Goal: Task Accomplishment & Management: Manage account settings

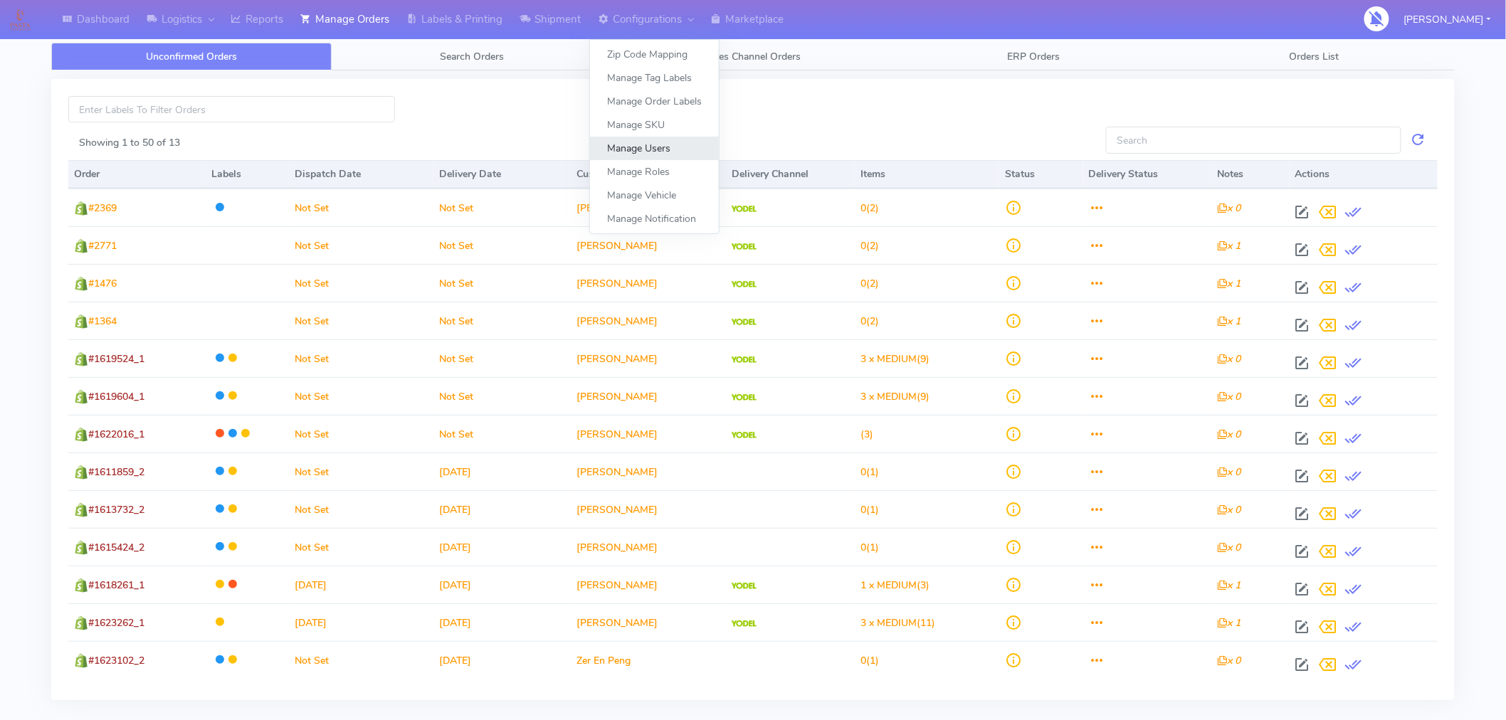
click at [663, 147] on link "Manage Users" at bounding box center [654, 148] width 129 height 23
select select "A"
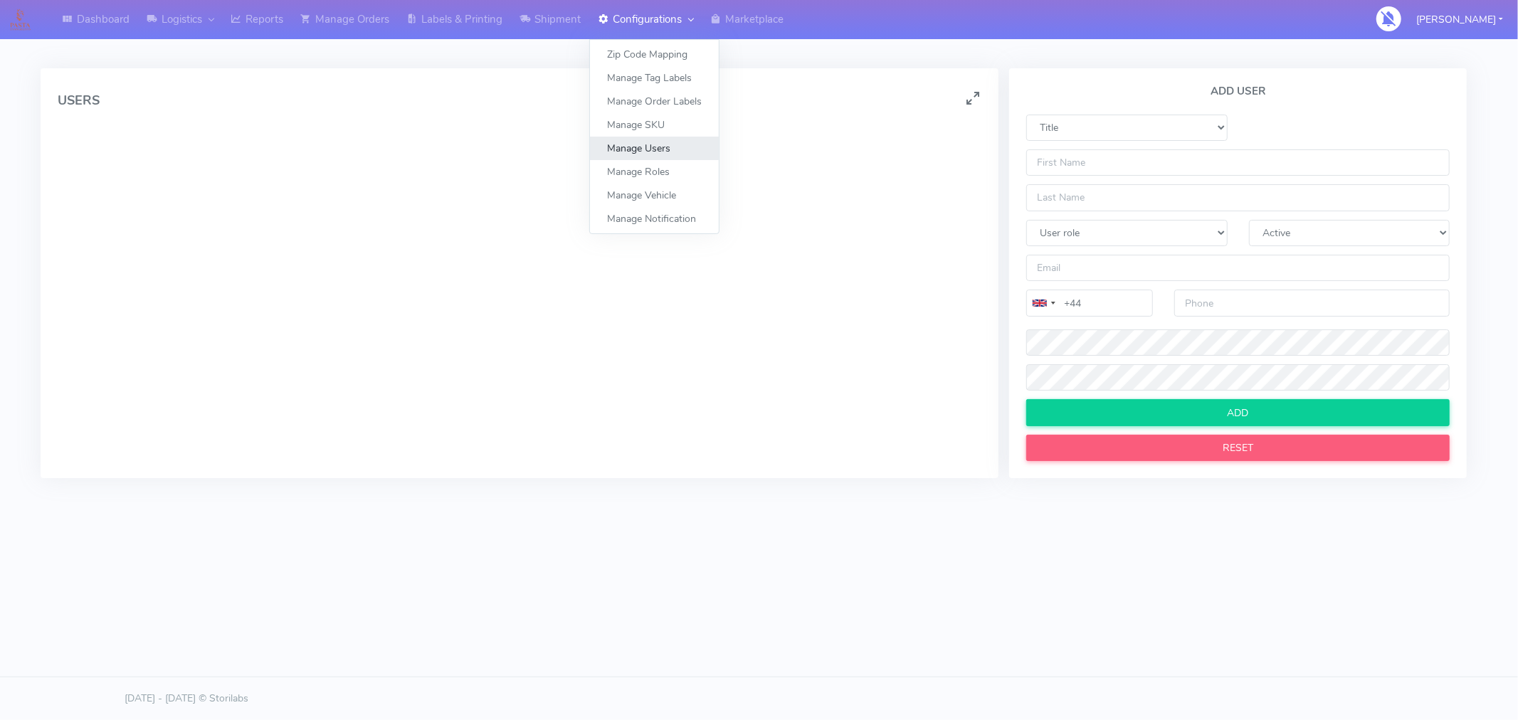
select select
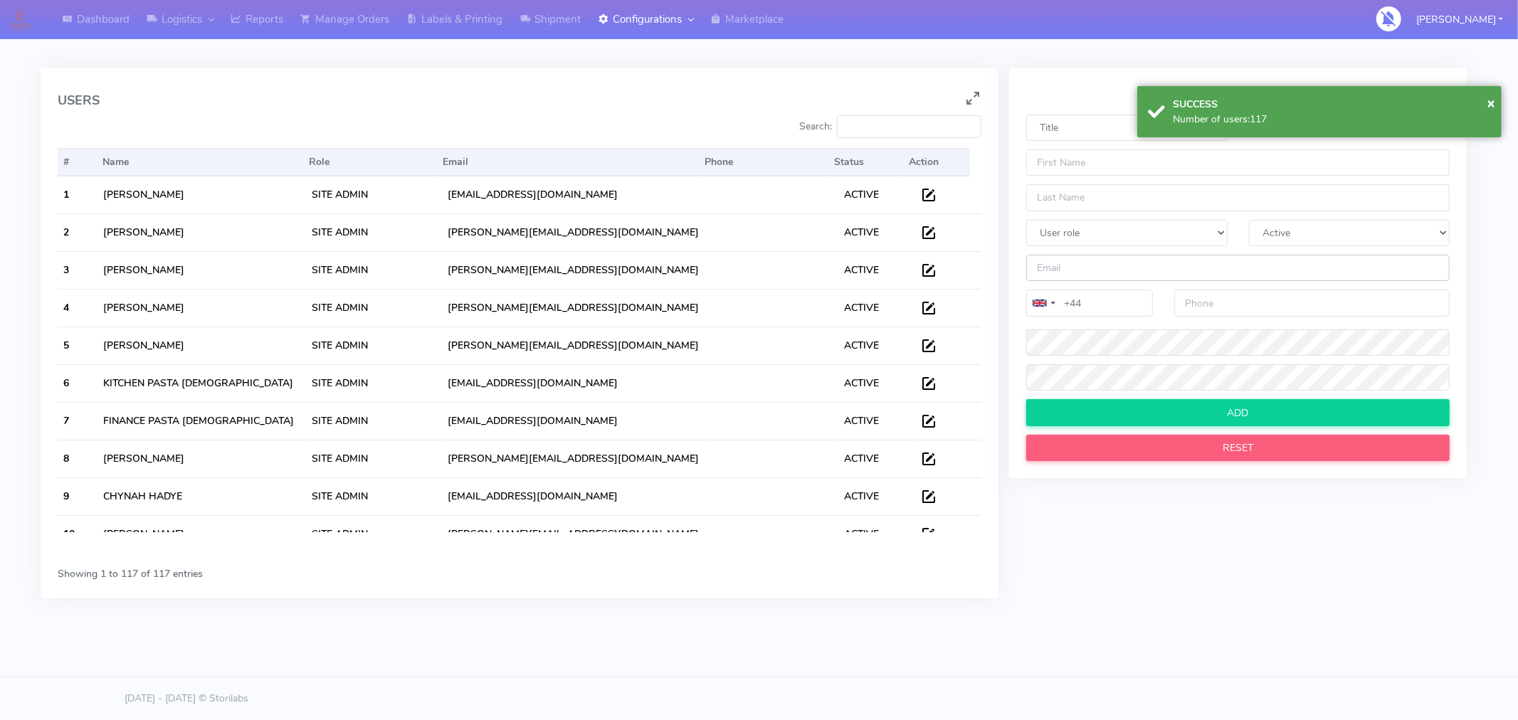
type input "[PERSON_NAME][EMAIL_ADDRESS][DOMAIN_NAME]"
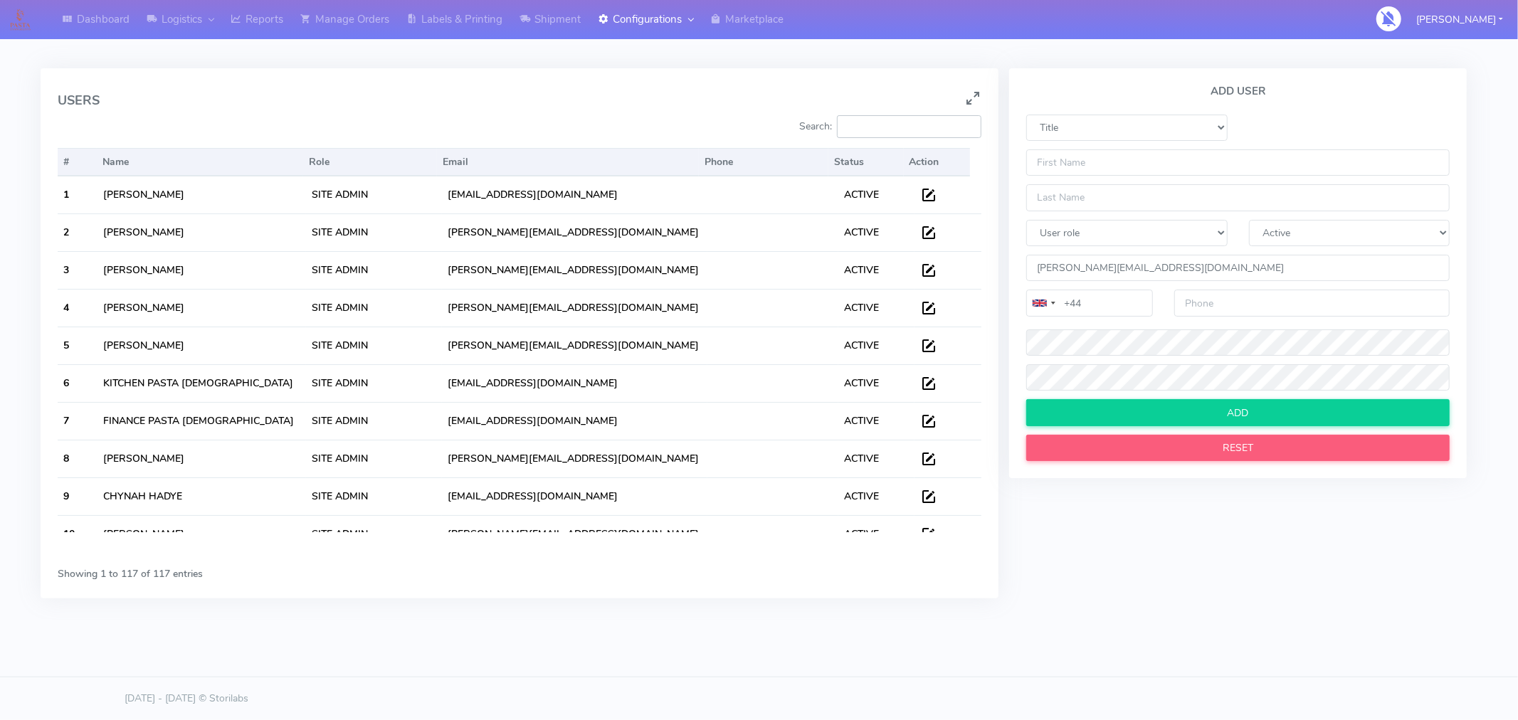
click at [878, 127] on input "Search:" at bounding box center [909, 126] width 144 height 23
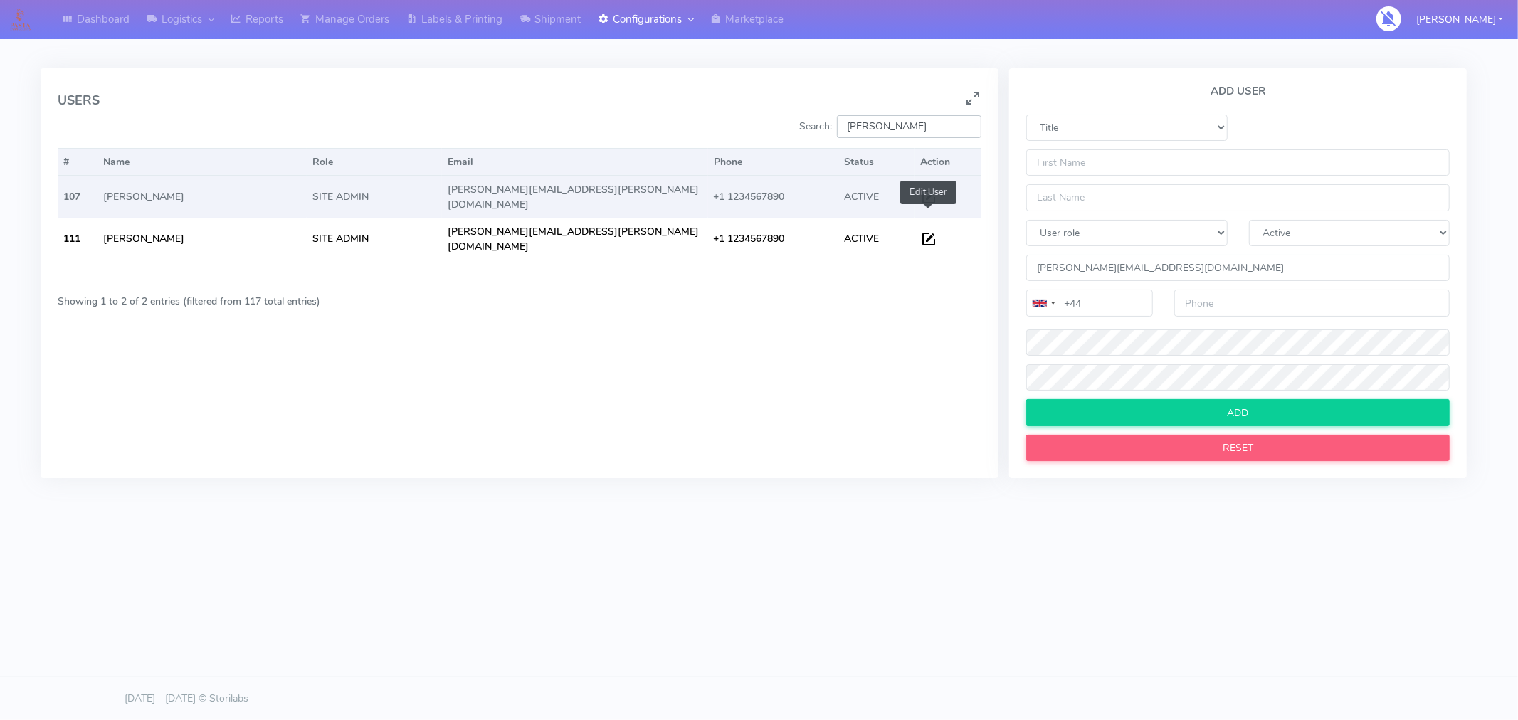
type input "mary"
click at [932, 196] on span at bounding box center [928, 201] width 17 height 14
select select "Ms"
select select "SA"
select select "A"
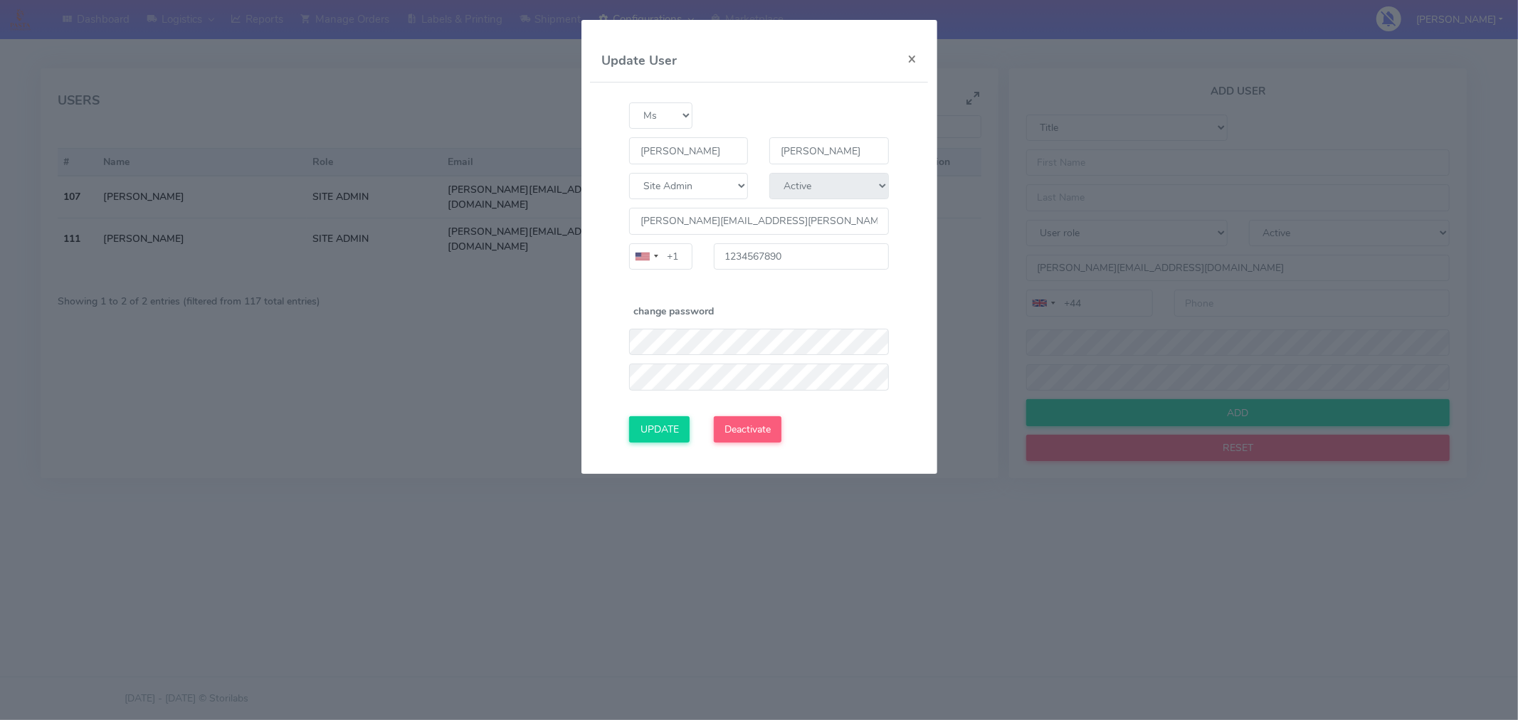
click at [512, 343] on modal-container "Update User × Title Mr Ms Mx Mrs Miss mary abello User Role Site Admin Quality …" at bounding box center [759, 360] width 1518 height 720
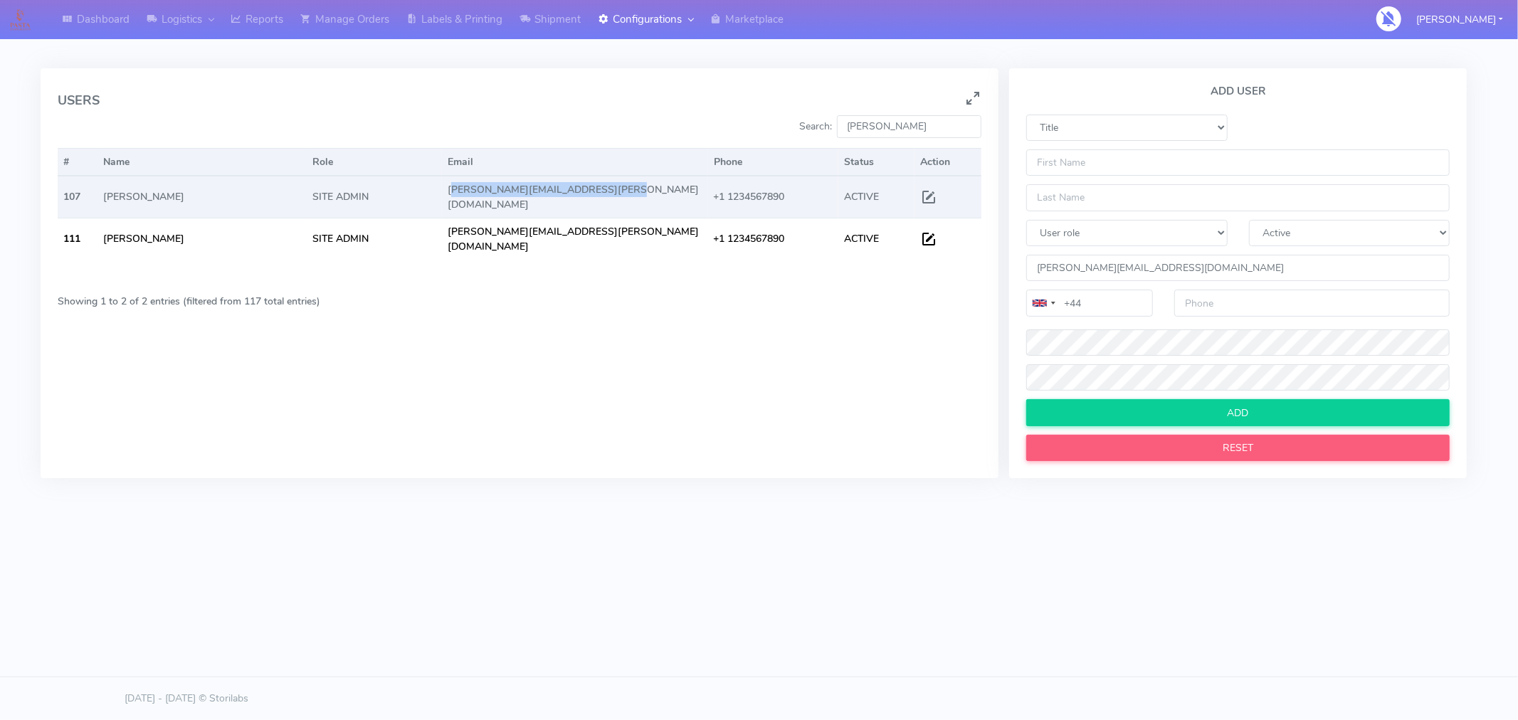
drag, startPoint x: 616, startPoint y: 194, endPoint x: 448, endPoint y: 194, distance: 167.3
click at [448, 194] on td "[PERSON_NAME][EMAIL_ADDRESS][PERSON_NAME][DOMAIN_NAME]" at bounding box center [574, 197] width 265 height 41
copy td "[PERSON_NAME][EMAIL_ADDRESS][PERSON_NAME][DOMAIN_NAME]"
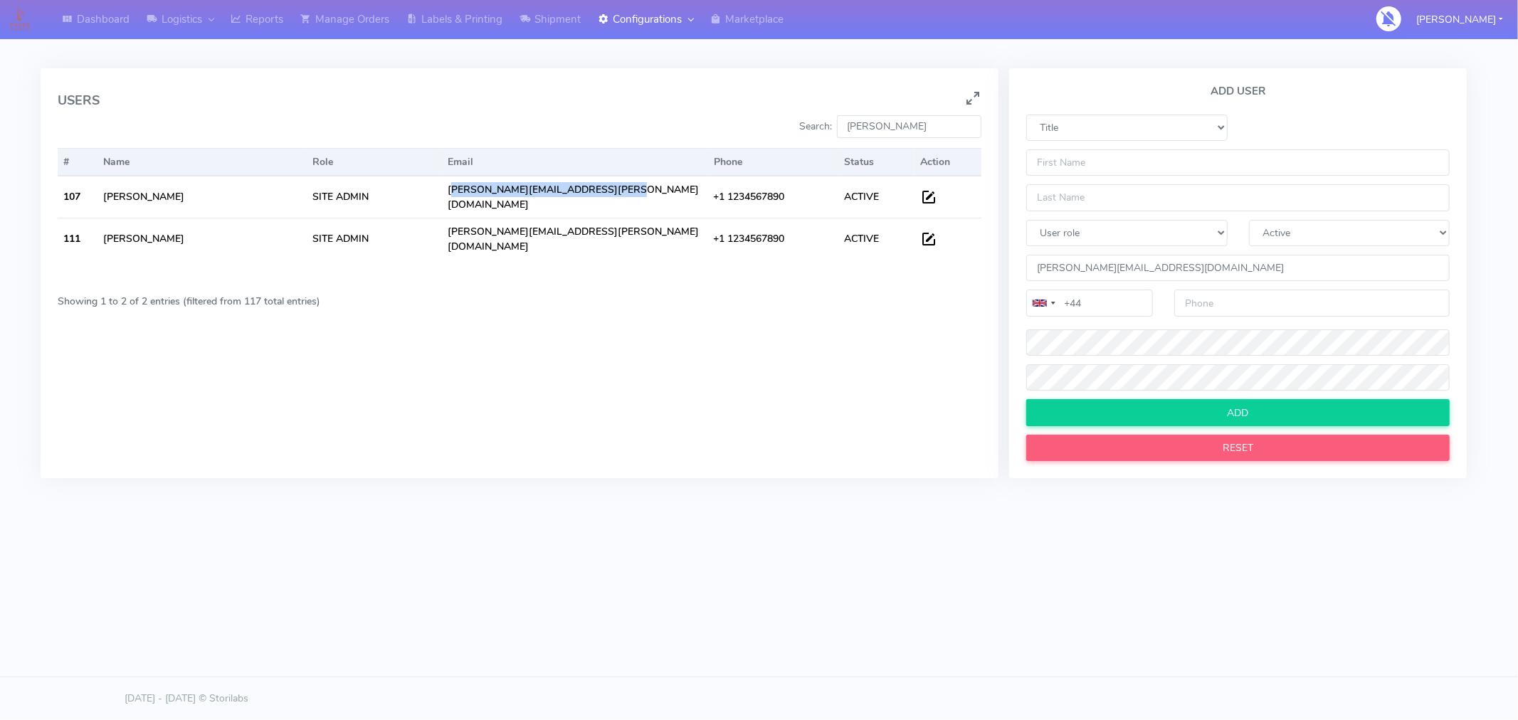
click at [1442, 23] on button "Shabeer Ahmed" at bounding box center [1460, 19] width 108 height 29
click at [1440, 41] on link "Log Out" at bounding box center [1438, 49] width 112 height 23
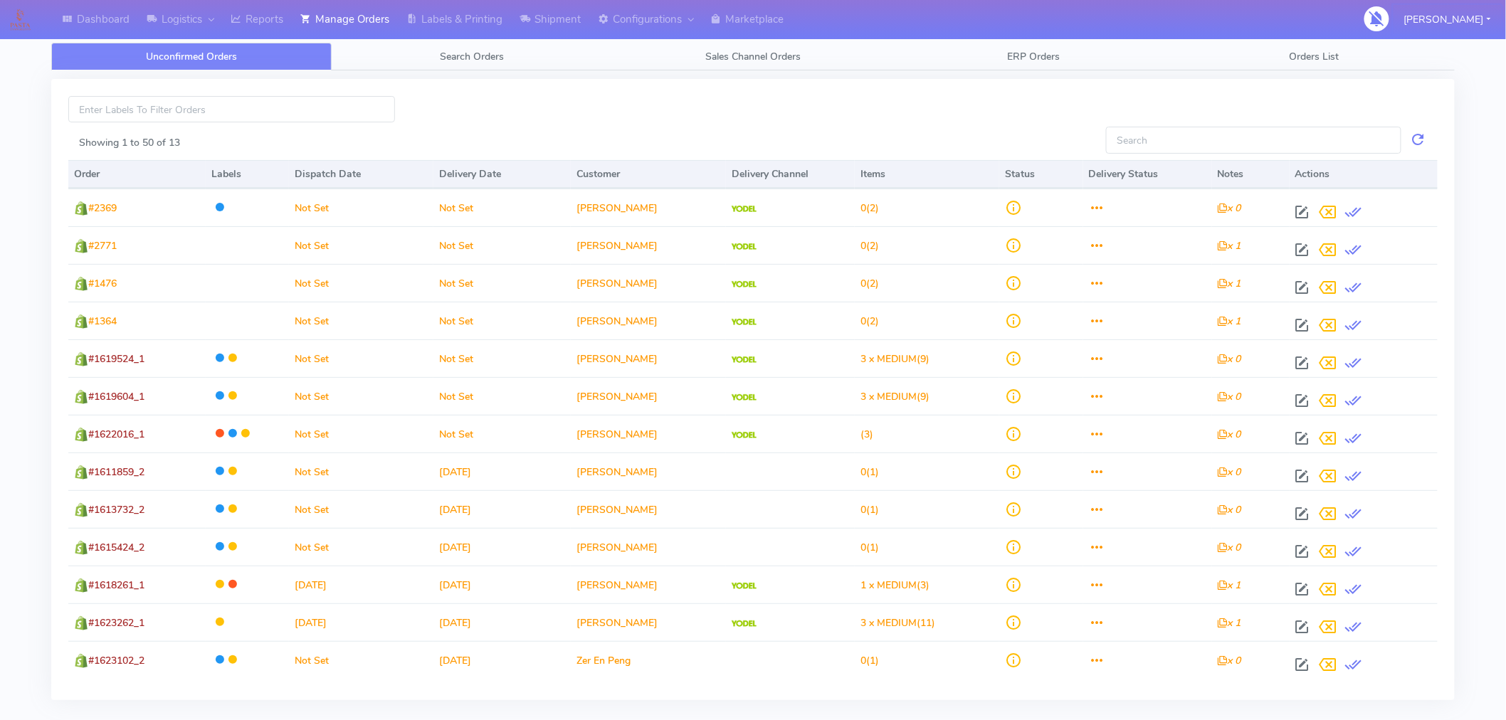
click at [1466, 14] on button "[PERSON_NAME]" at bounding box center [1448, 19] width 108 height 29
click at [1435, 55] on link "Log Out" at bounding box center [1426, 49] width 112 height 23
click at [655, 145] on link "Manage Users" at bounding box center [654, 148] width 129 height 23
select select "A"
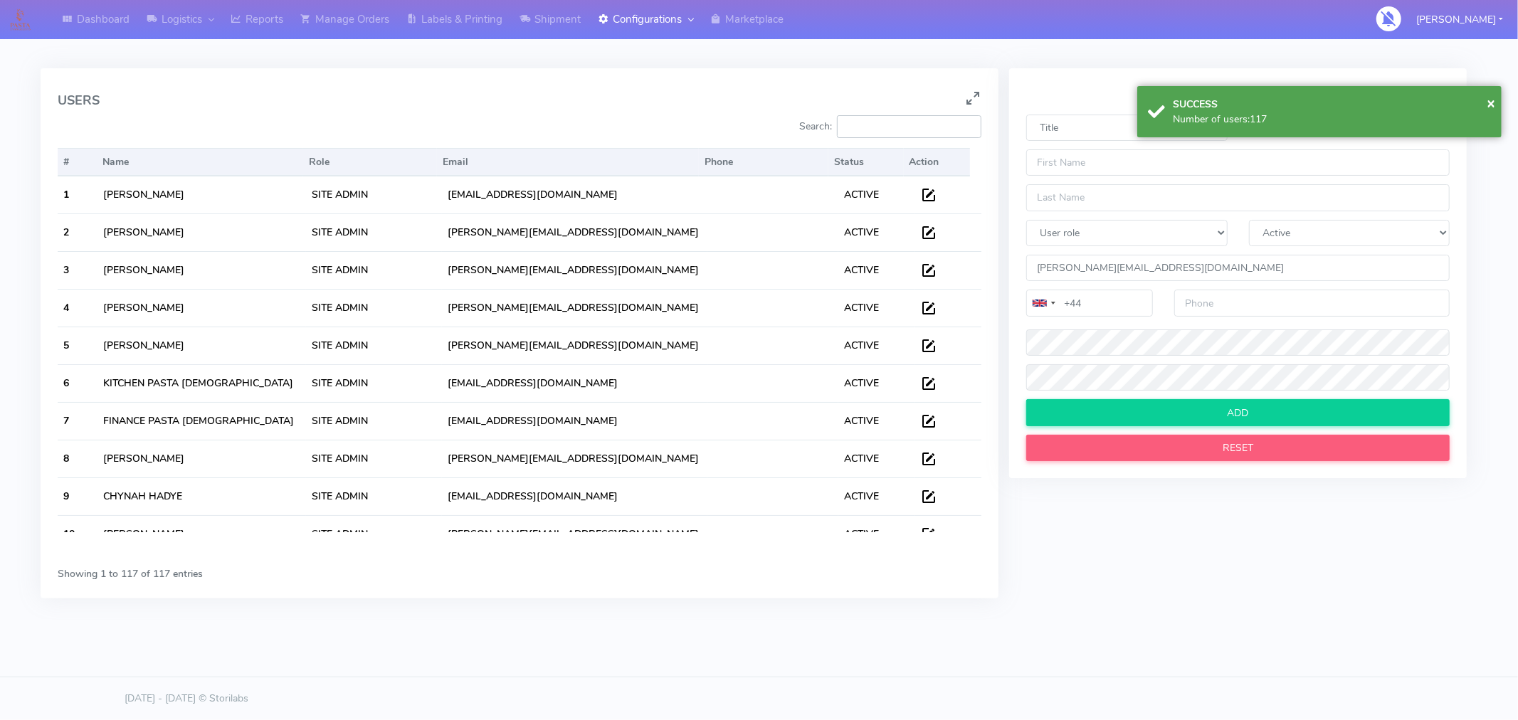
click at [868, 132] on input "Search:" at bounding box center [909, 126] width 144 height 23
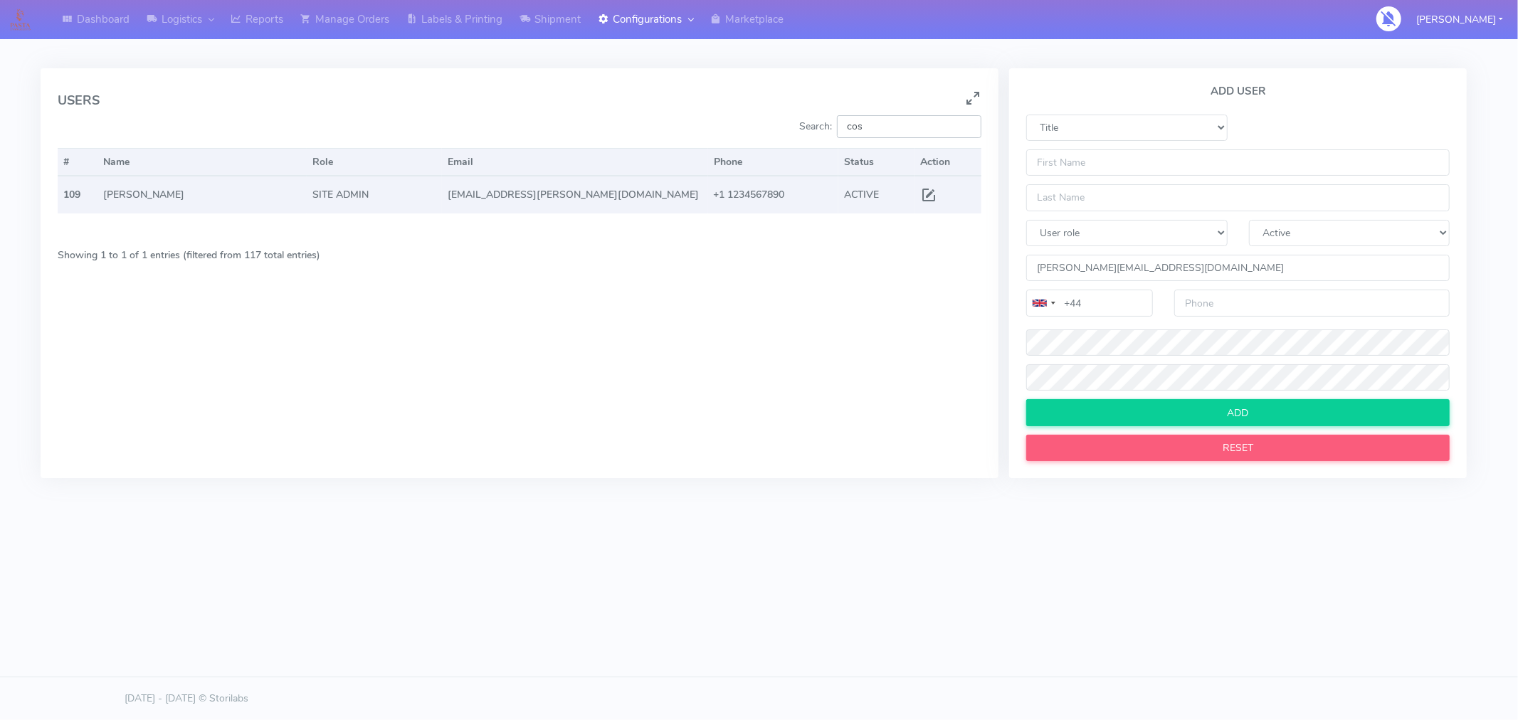
type input "cos"
drag, startPoint x: 604, startPoint y: 203, endPoint x: 447, endPoint y: 197, distance: 156.7
click at [447, 197] on td "[EMAIL_ADDRESS][PERSON_NAME][DOMAIN_NAME]" at bounding box center [574, 195] width 265 height 37
copy td "[EMAIL_ADDRESS][PERSON_NAME][DOMAIN_NAME]"
click at [930, 196] on span at bounding box center [928, 198] width 17 height 14
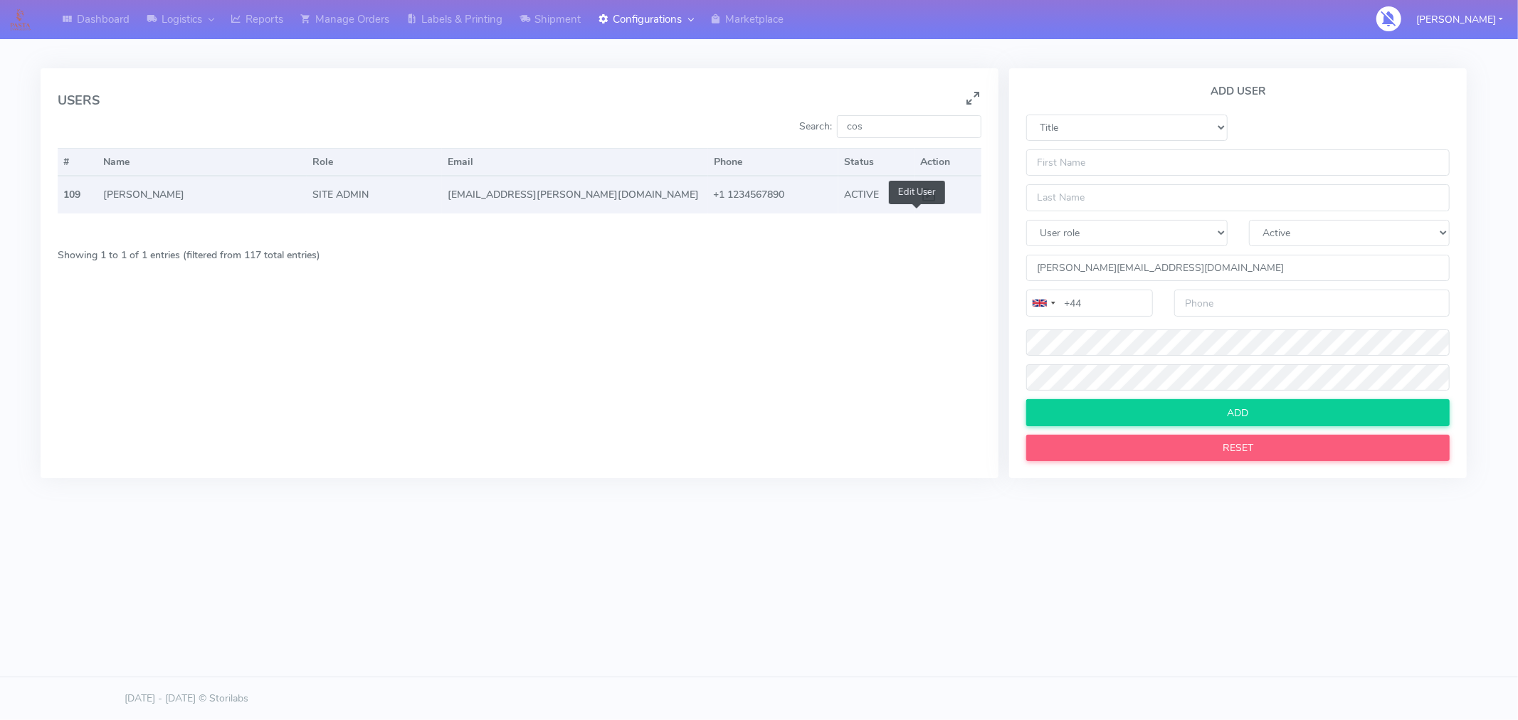
select select "Mr"
select select "SA"
select select "A"
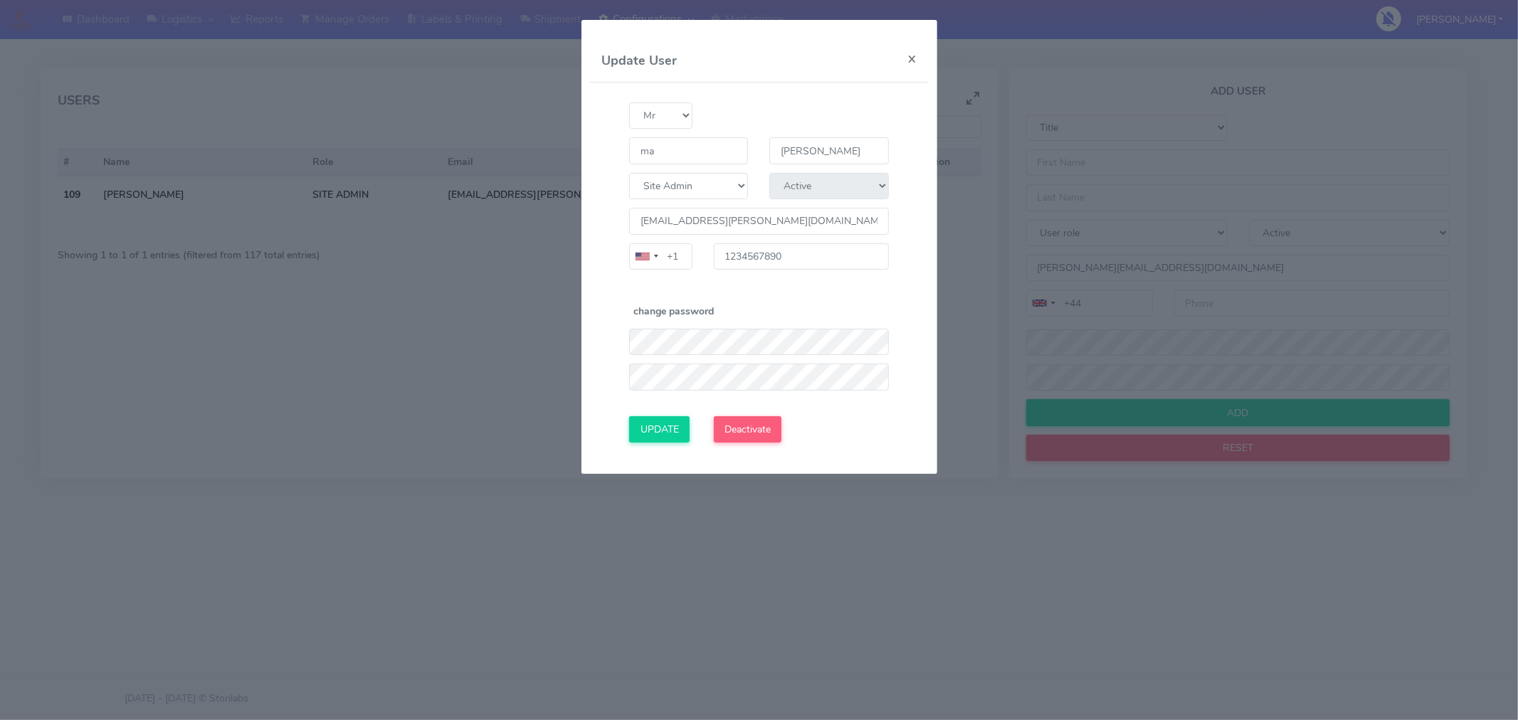
click at [823, 293] on form "Title Mr Ms [PERSON_NAME] Mrs Miss [PERSON_NAME] User Role Site Admin Quality C…" at bounding box center [758, 272] width 315 height 340
click at [806, 307] on div "change password" at bounding box center [759, 314] width 280 height 21
click at [678, 428] on input "UPDATE" at bounding box center [659, 429] width 60 height 26
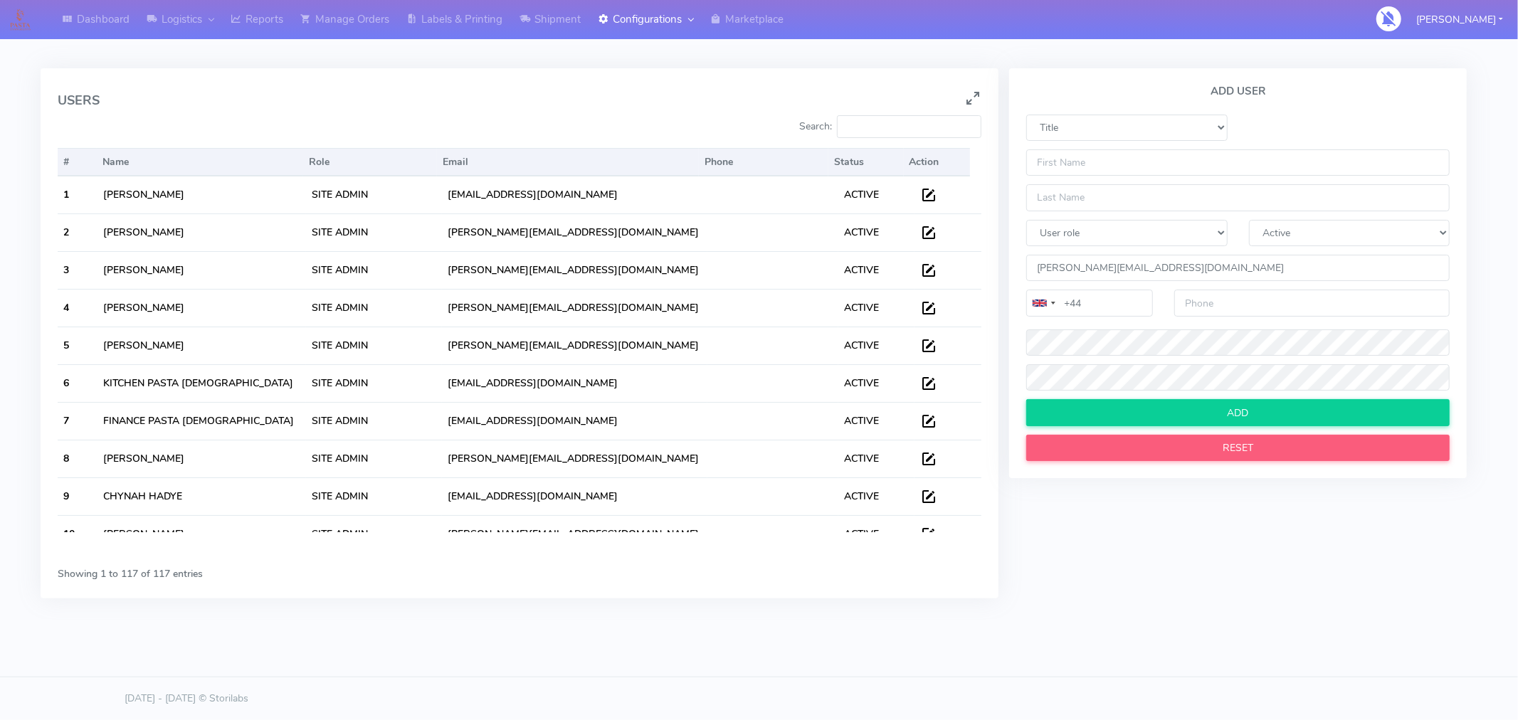
click at [1053, 656] on body "Dashboard Logistics London Logistics Reports Manage Orders Labels & Printing Sh…" at bounding box center [759, 331] width 1518 height 663
click at [891, 127] on input "Search:" at bounding box center [909, 126] width 144 height 23
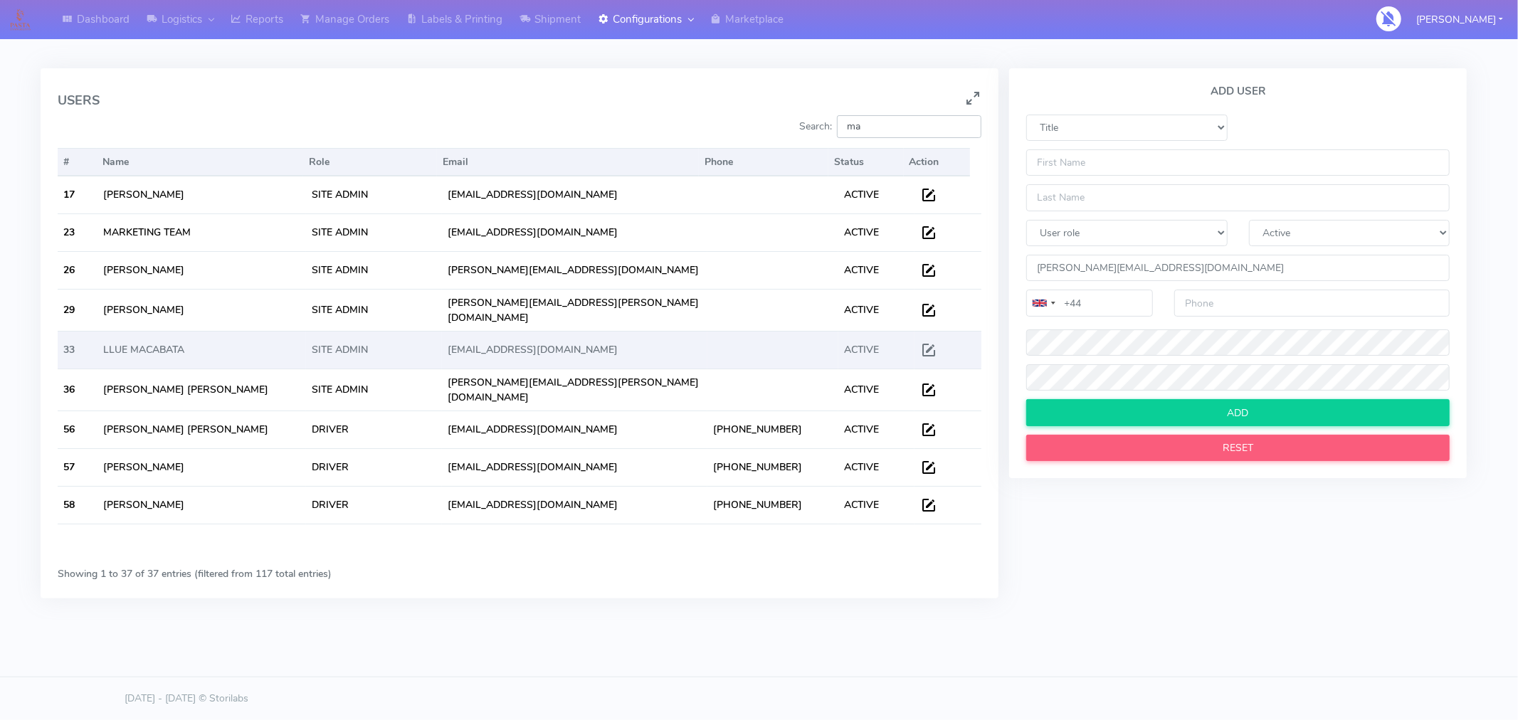
type input "m"
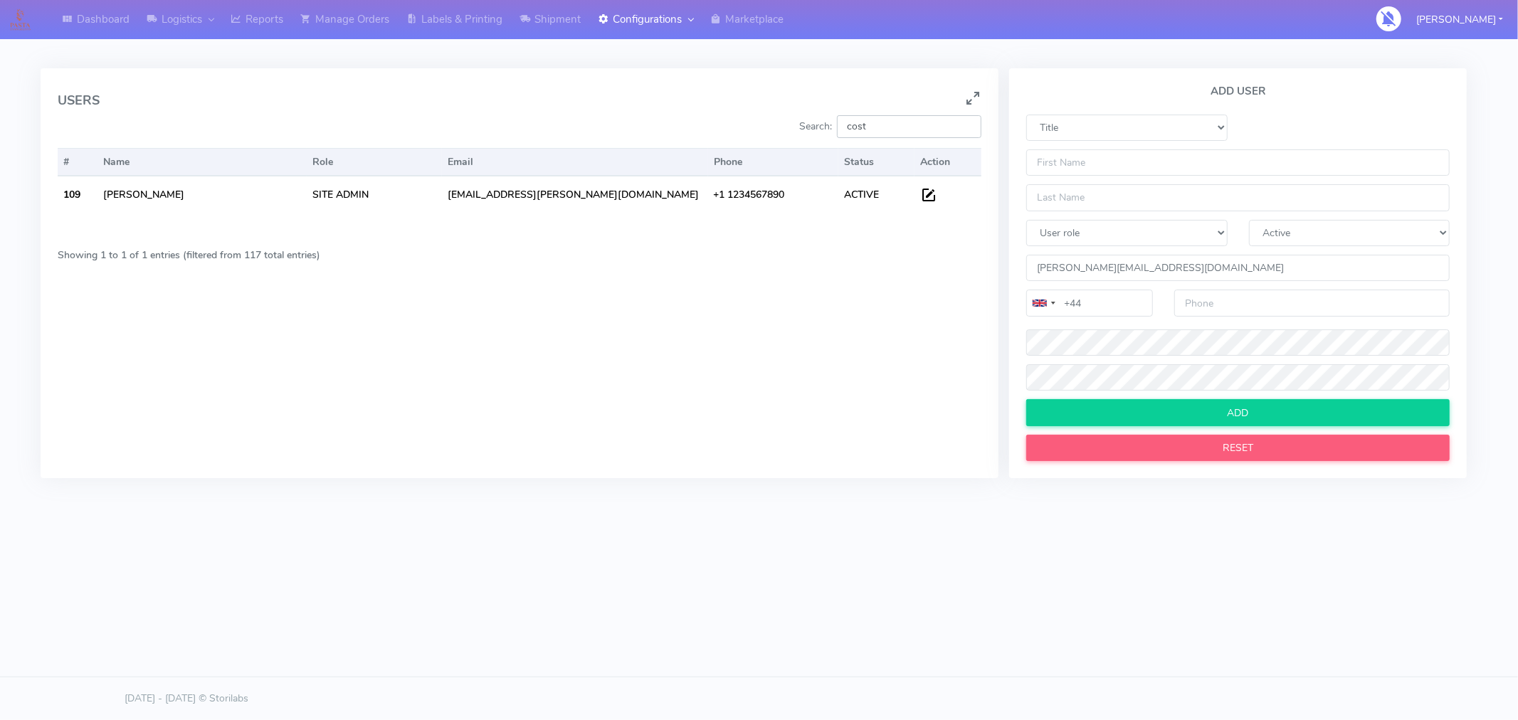
type input "cost"
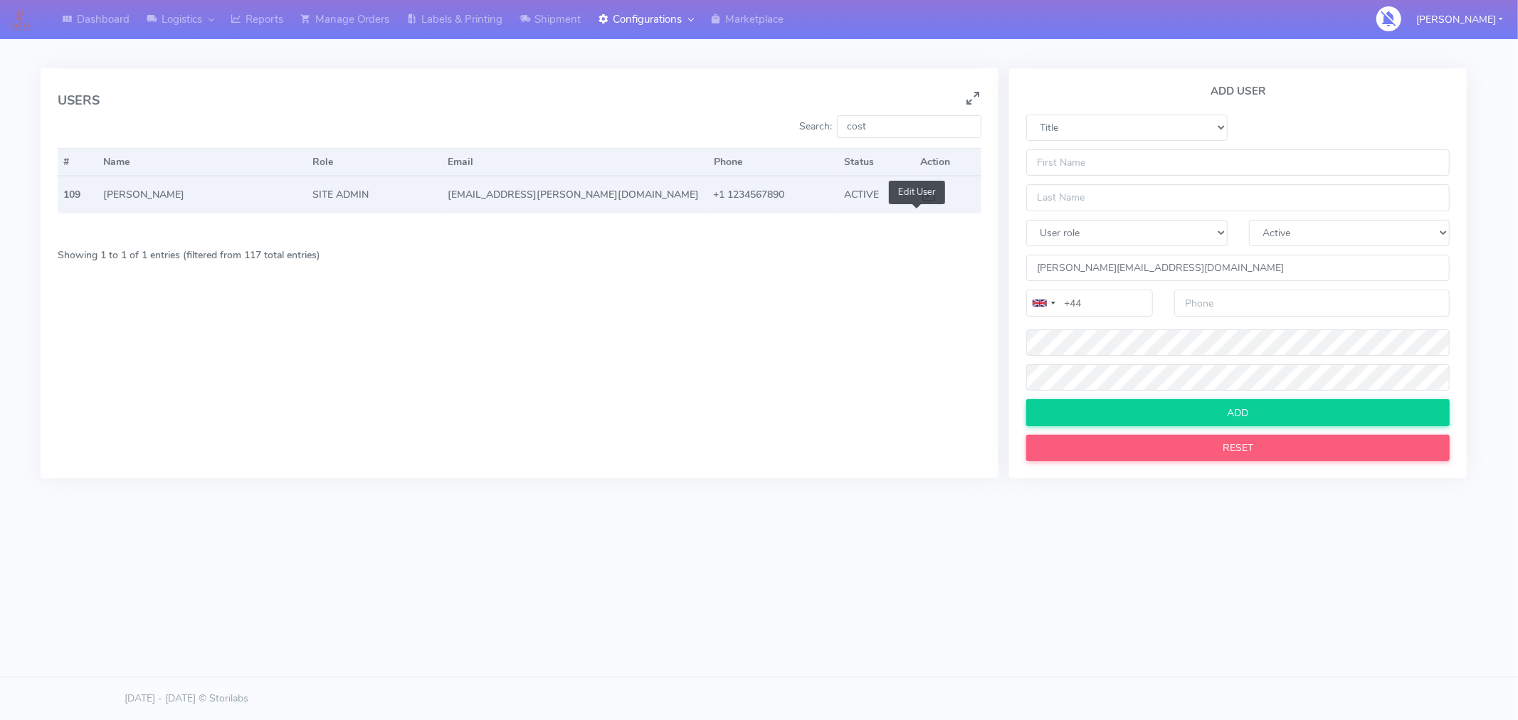
click at [926, 191] on span at bounding box center [928, 198] width 17 height 14
select select "Mr"
select select "SA"
select select "A"
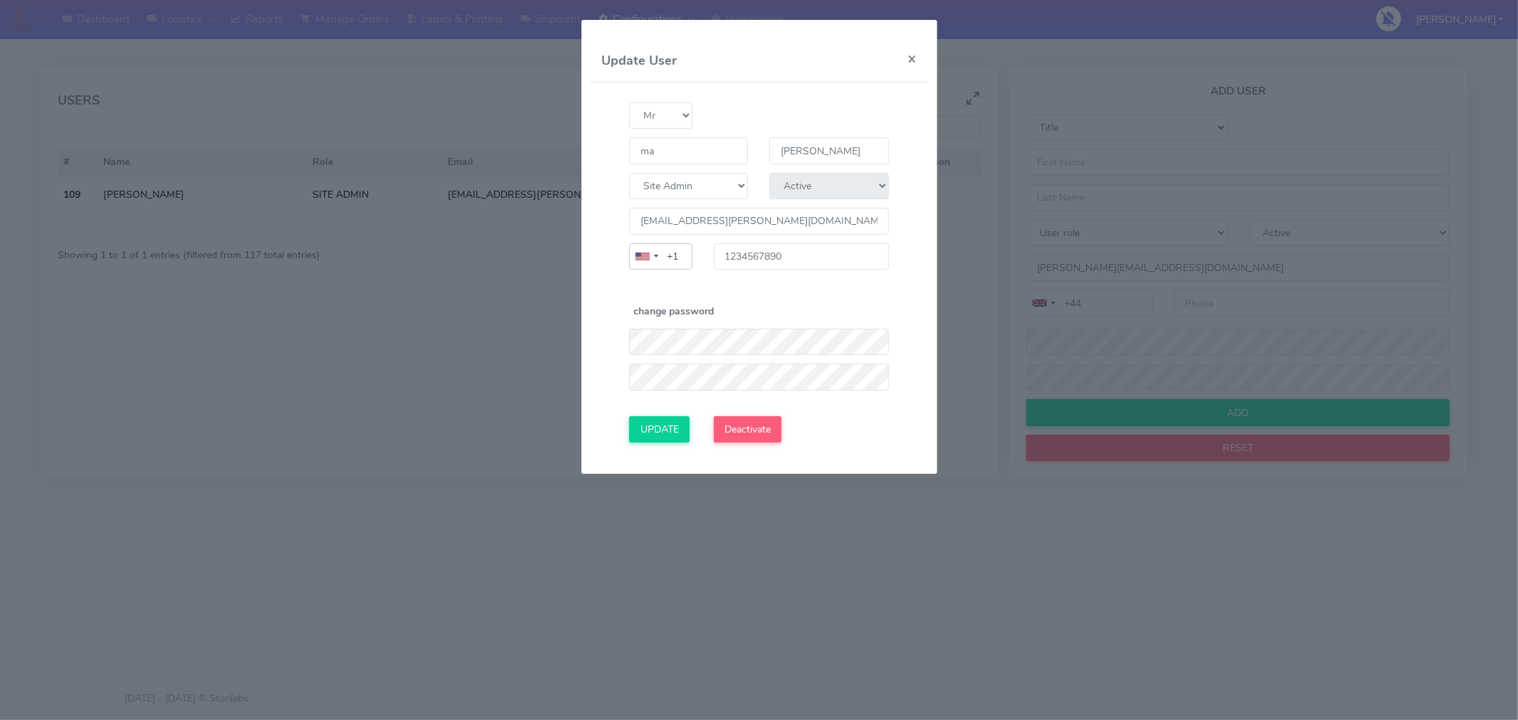
click at [668, 258] on input "+1" at bounding box center [660, 256] width 63 height 26
click at [681, 258] on input "+1" at bounding box center [660, 256] width 63 height 26
type input "+"
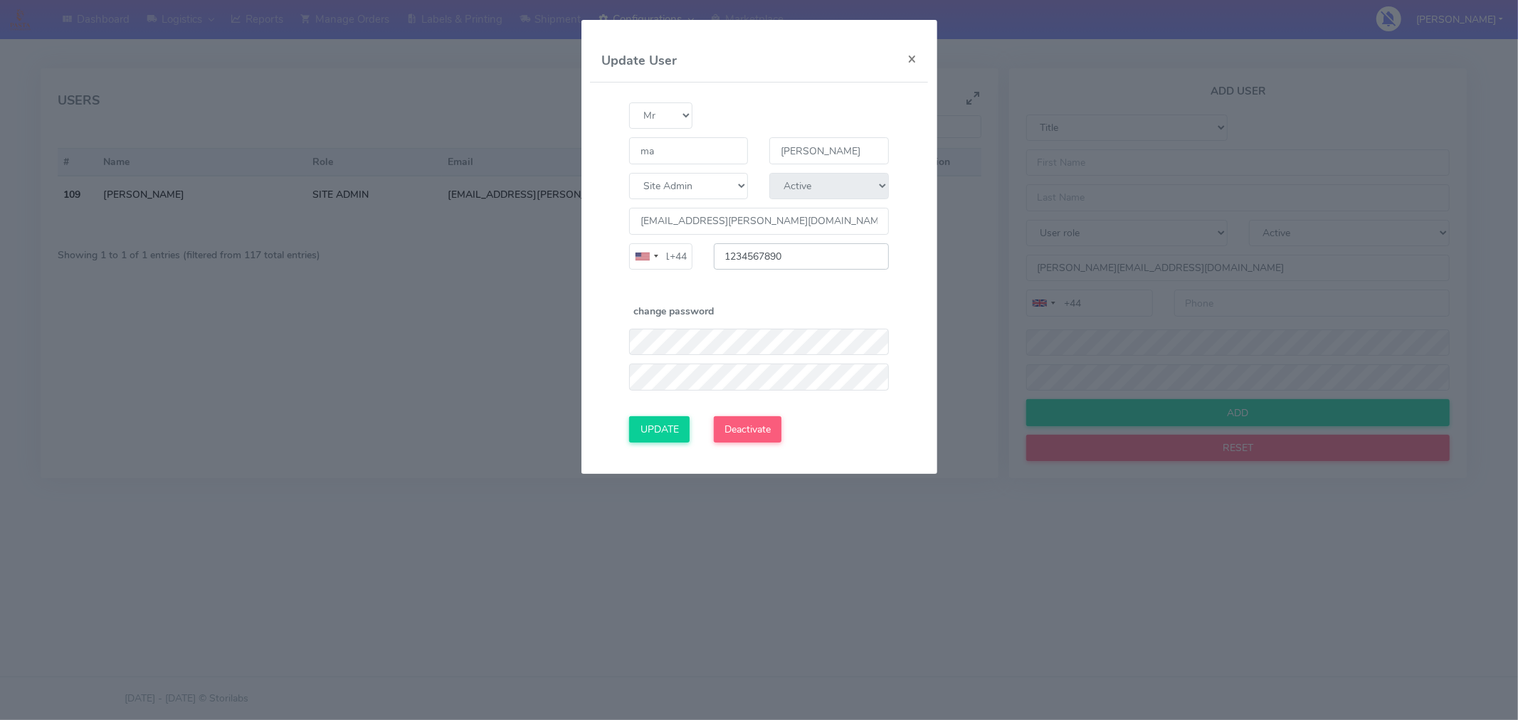
click at [848, 255] on input "1234567890" at bounding box center [801, 256] width 175 height 26
click at [653, 258] on div at bounding box center [646, 256] width 33 height 25
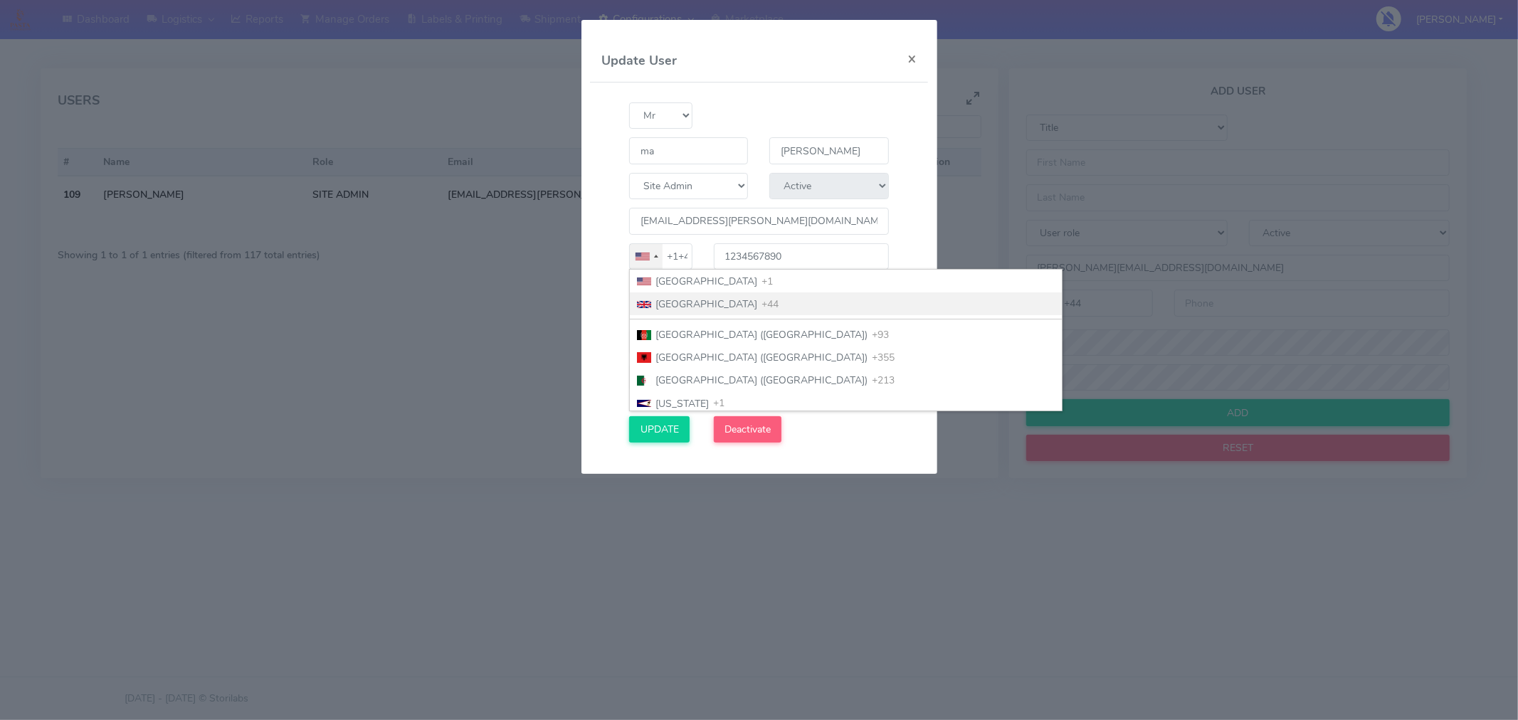
click at [728, 310] on li "[GEOGRAPHIC_DATA] +44" at bounding box center [846, 304] width 432 height 23
type input "+44"
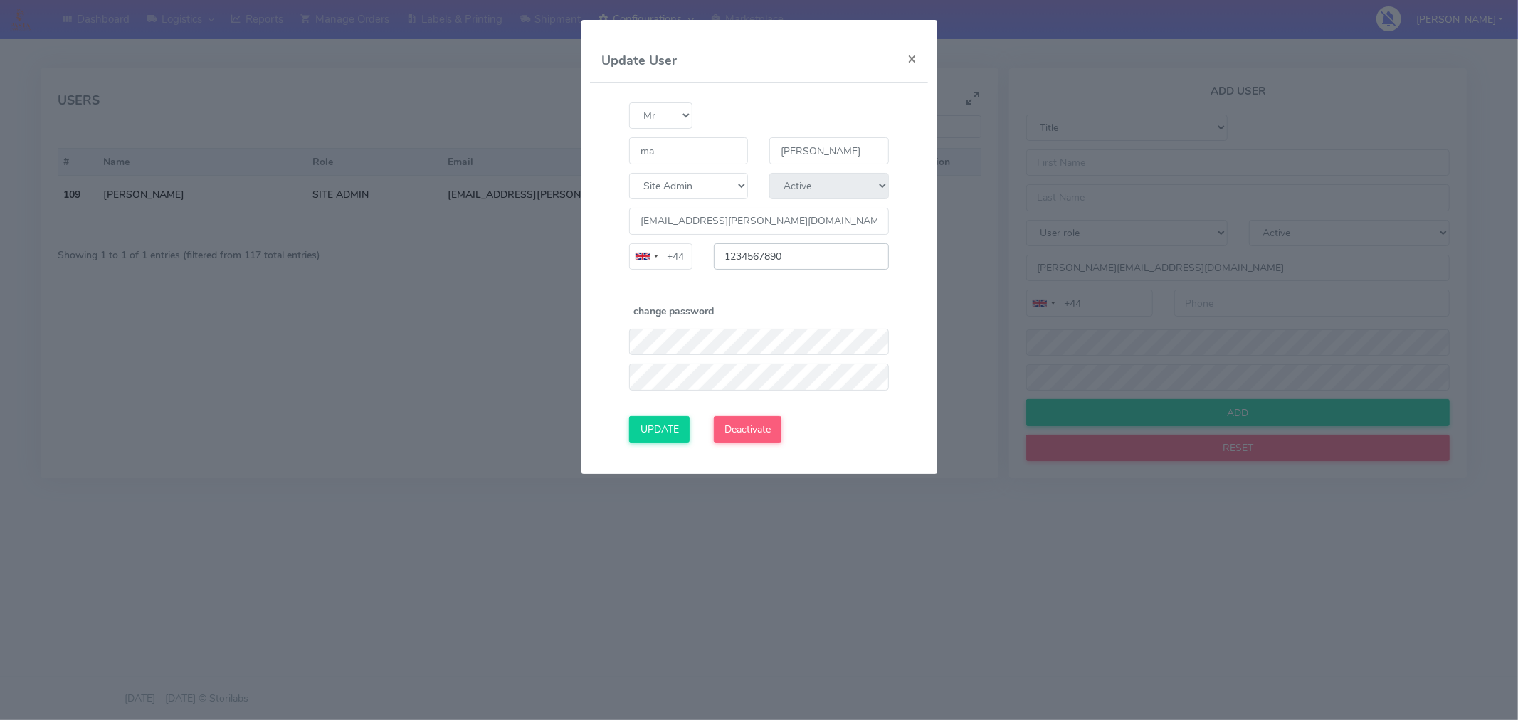
click at [797, 253] on input "1234567890" at bounding box center [801, 256] width 175 height 26
type input "7424304486"
click at [791, 318] on div "change password" at bounding box center [759, 314] width 280 height 21
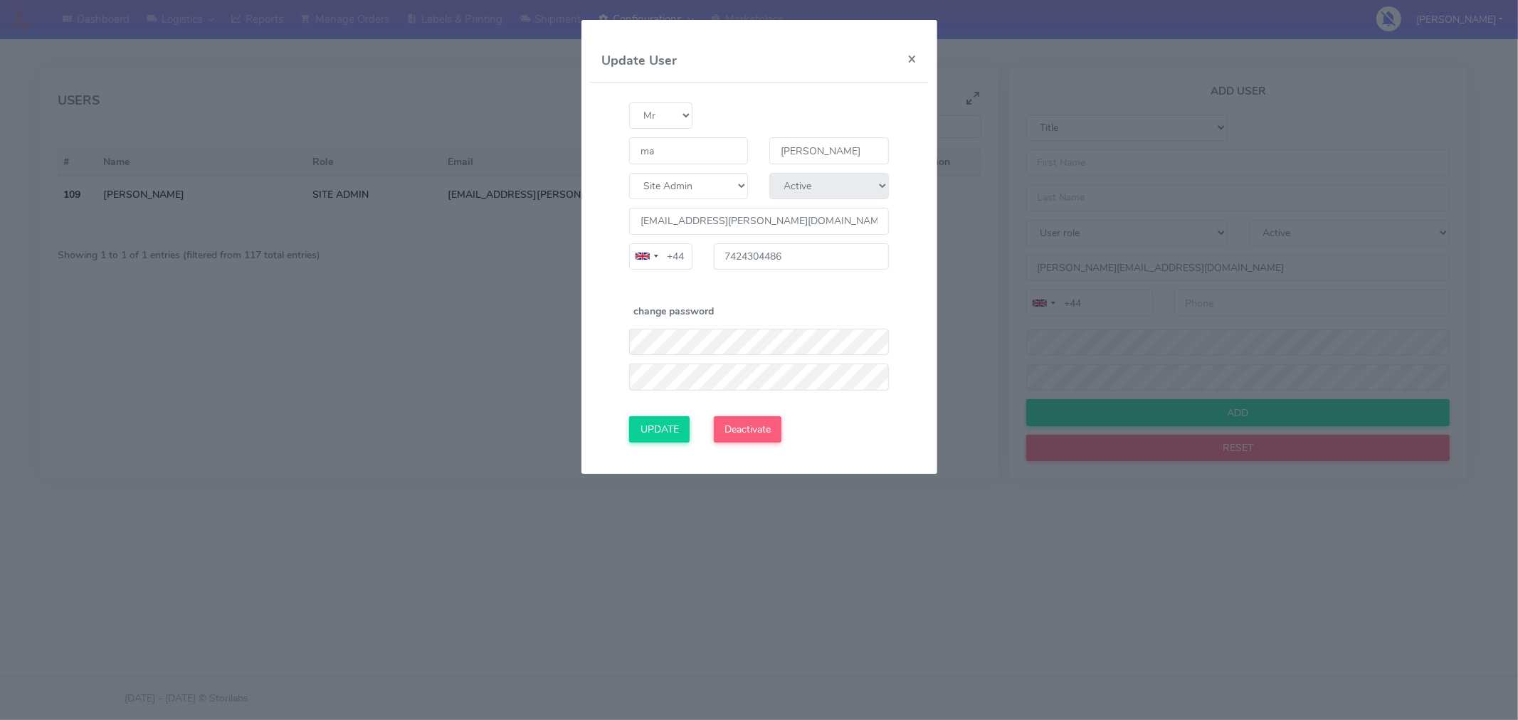
click at [785, 313] on div "change password" at bounding box center [759, 314] width 280 height 21
click at [670, 438] on input "UPDATE" at bounding box center [659, 429] width 60 height 26
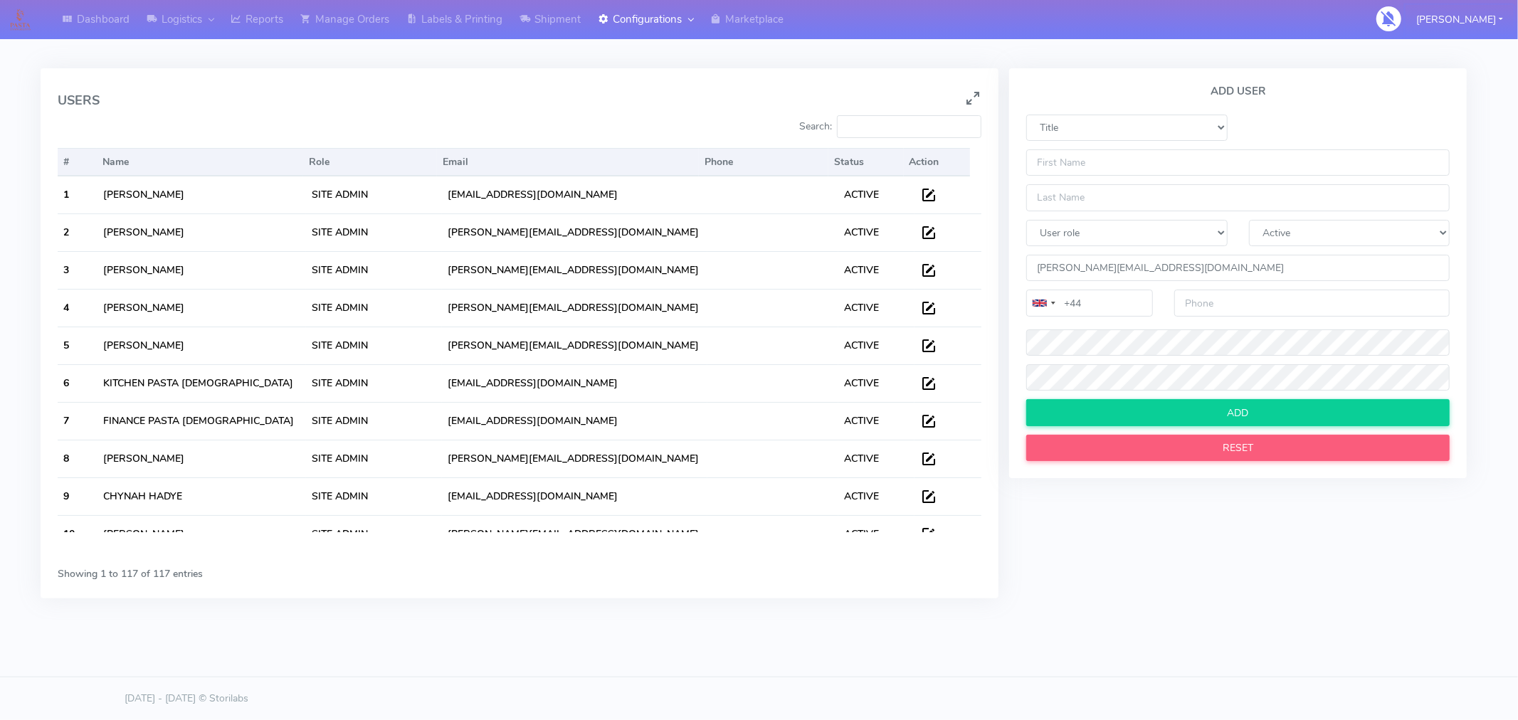
click at [1464, 29] on button "[PERSON_NAME]" at bounding box center [1460, 19] width 108 height 29
